Goal: Complete application form

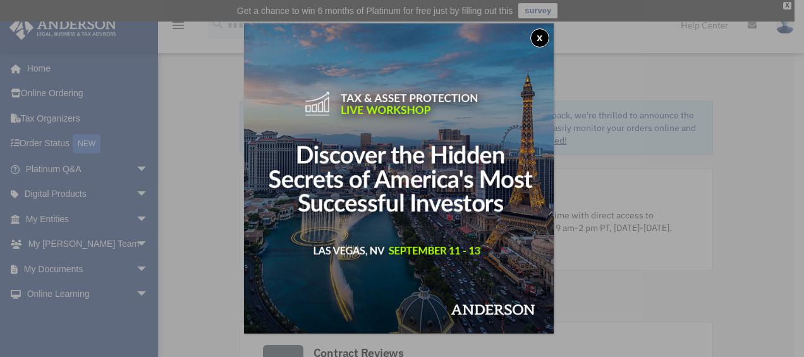
click at [61, 243] on div "x" at bounding box center [402, 178] width 804 height 357
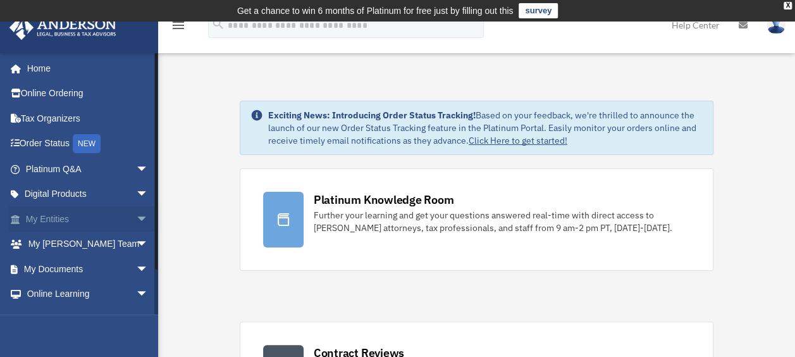
click at [55, 219] on link "My Entities arrow_drop_down" at bounding box center [88, 218] width 159 height 25
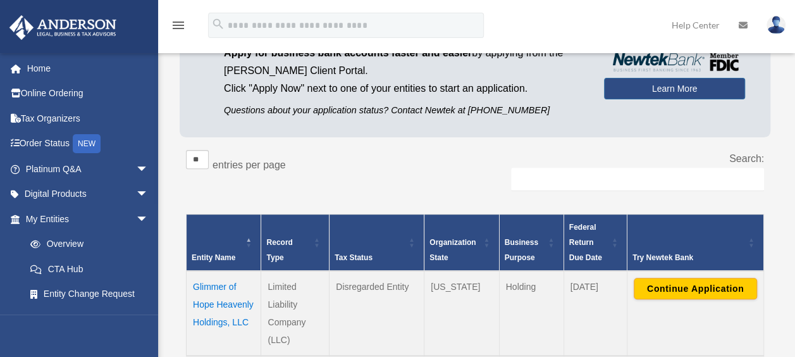
scroll to position [190, 0]
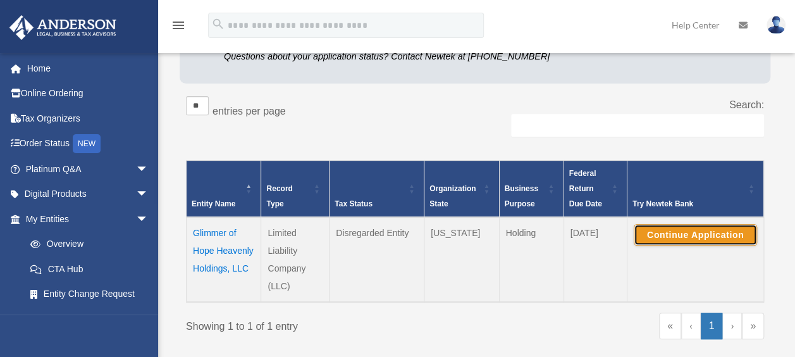
click at [679, 237] on button "Continue Application" at bounding box center [695, 235] width 123 height 22
click at [654, 235] on button "Continue Application" at bounding box center [695, 235] width 123 height 22
